Goal: Task Accomplishment & Management: Use online tool/utility

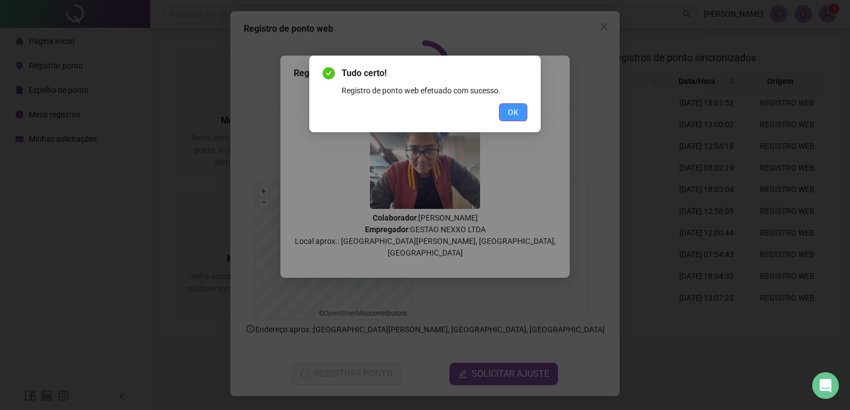
click at [518, 118] on span "OK" at bounding box center [513, 112] width 11 height 12
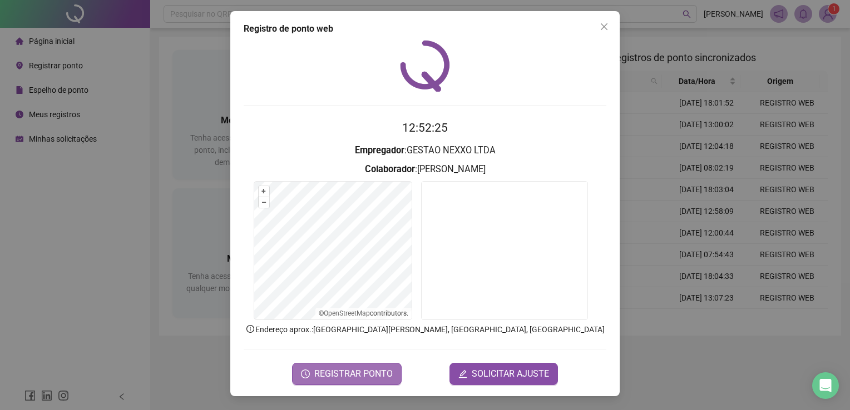
click at [374, 373] on span "REGISTRAR PONTO" at bounding box center [353, 374] width 78 height 13
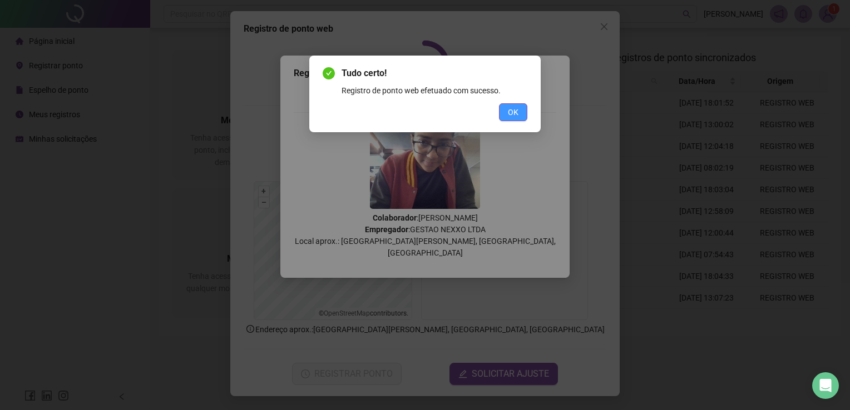
click at [512, 108] on span "OK" at bounding box center [513, 112] width 11 height 12
